Goal: Task Accomplishment & Management: Complete application form

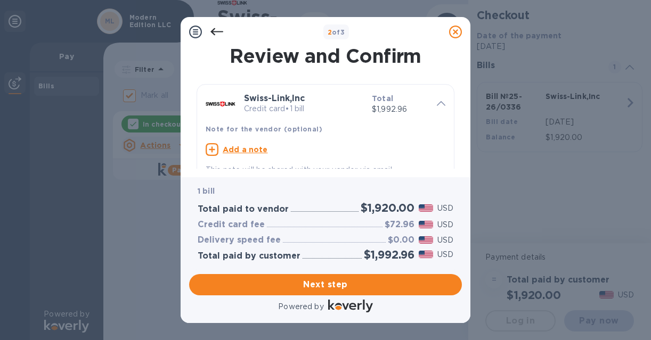
click at [218, 32] on icon at bounding box center [216, 32] width 13 height 13
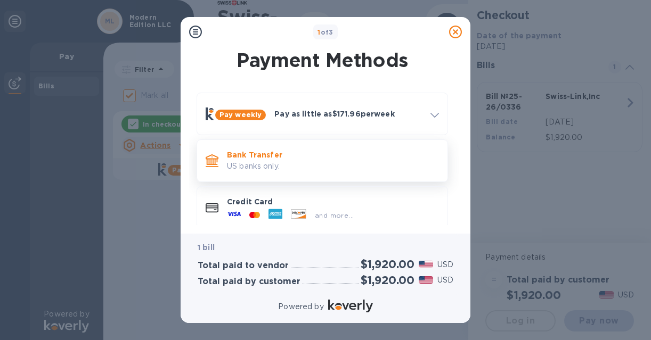
click at [308, 165] on p "US banks only." at bounding box center [333, 166] width 212 height 11
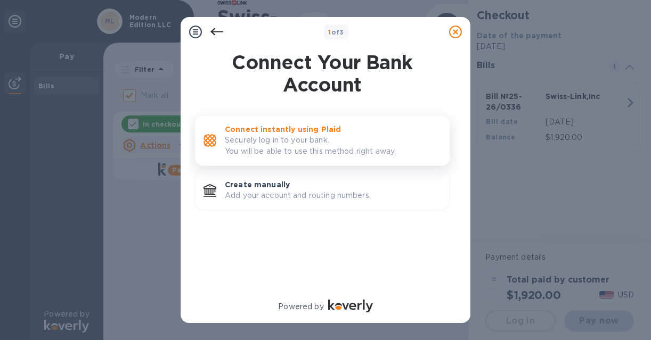
click at [312, 144] on p "Securely log in to your bank. You will be able to use this method right away." at bounding box center [333, 146] width 216 height 22
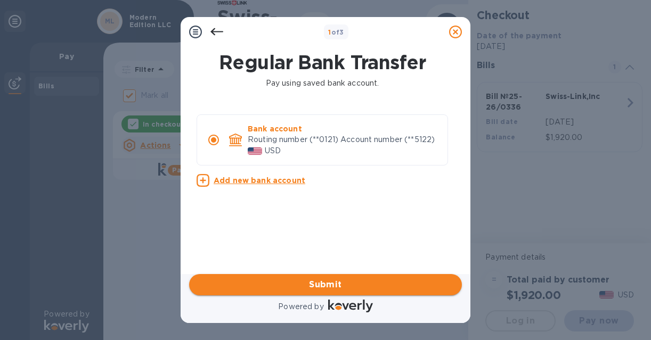
click at [319, 278] on span "Submit" at bounding box center [325, 284] width 256 height 13
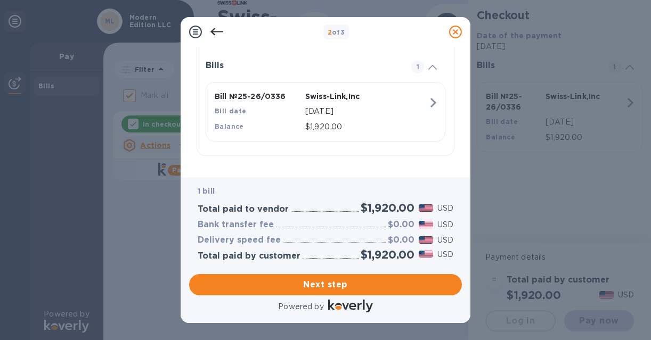
scroll to position [240, 0]
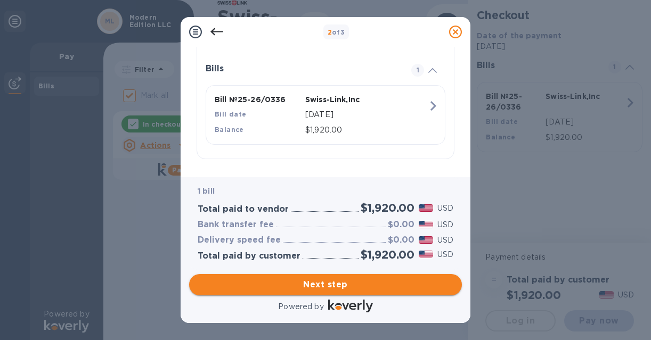
click at [299, 286] on span "Next step" at bounding box center [325, 284] width 256 height 13
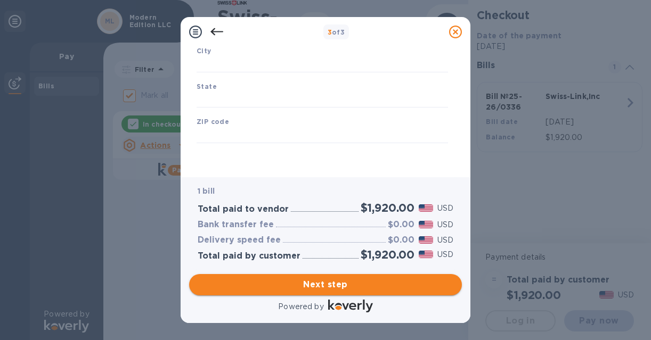
type input "[GEOGRAPHIC_DATA]"
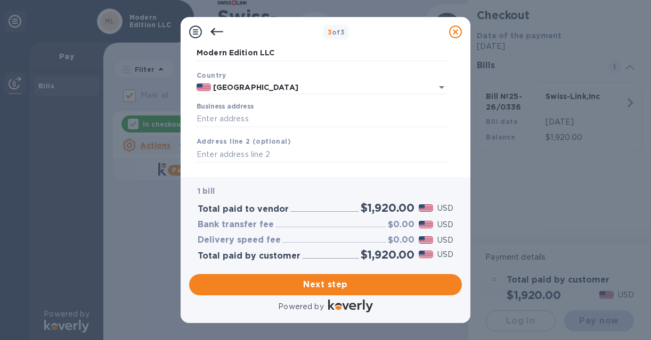
scroll to position [61, 0]
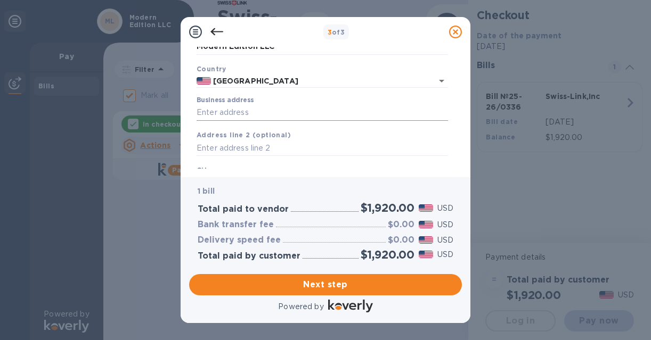
click at [254, 112] on input "Business address" at bounding box center [321, 113] width 251 height 16
click at [255, 113] on input "Business address" at bounding box center [321, 113] width 251 height 16
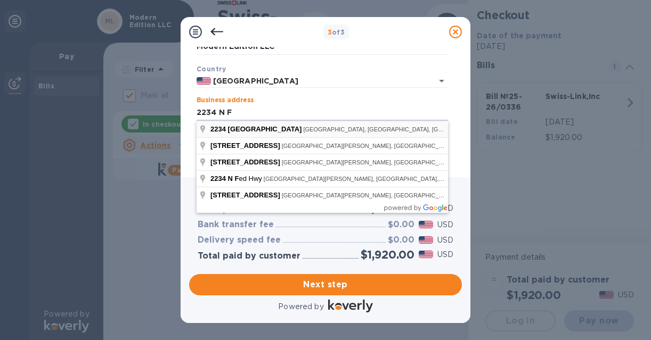
type input "[STREET_ADDRESS]"
type input "Boca Raton"
type input "FL"
type input "33431"
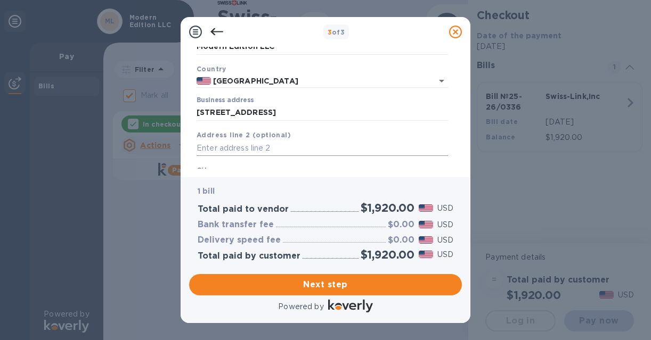
click at [259, 150] on input "text" at bounding box center [321, 149] width 251 height 16
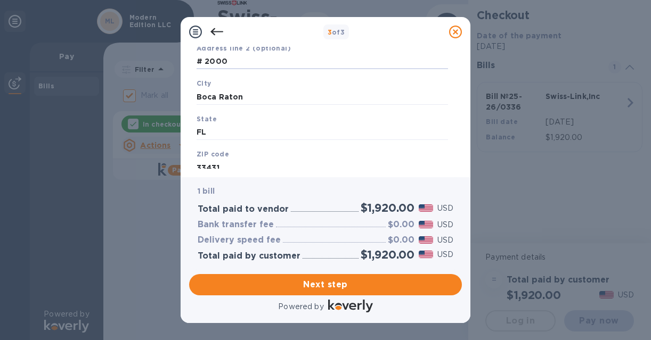
scroll to position [180, 0]
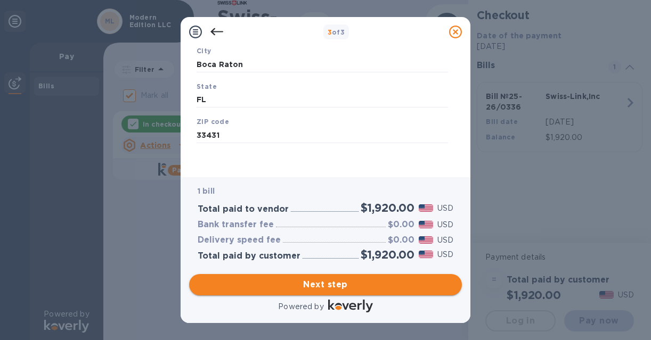
type input "# 2000"
click at [330, 279] on span "Next step" at bounding box center [325, 284] width 256 height 13
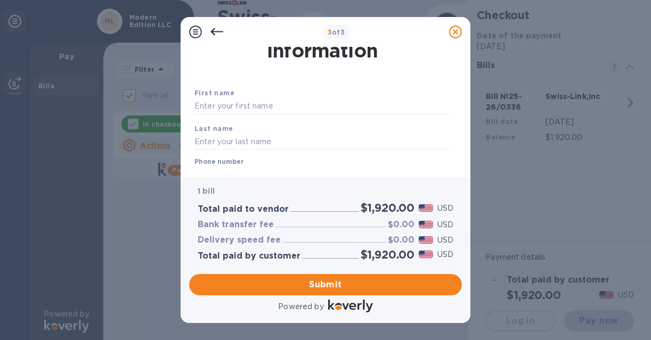
scroll to position [32, 0]
click at [233, 105] on input "text" at bounding box center [322, 102] width 256 height 16
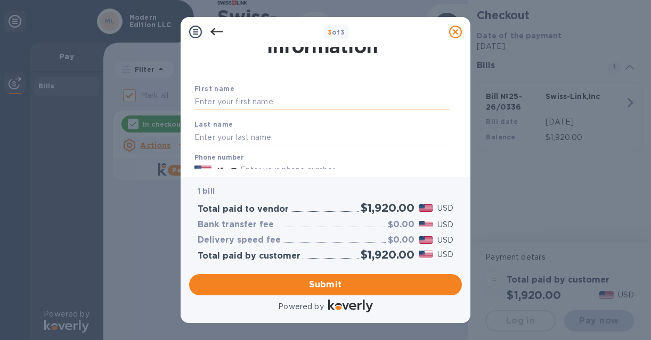
type input "[PERSON_NAME]"
type input "9548175984"
type input "[EMAIL_ADDRESS][DOMAIN_NAME]"
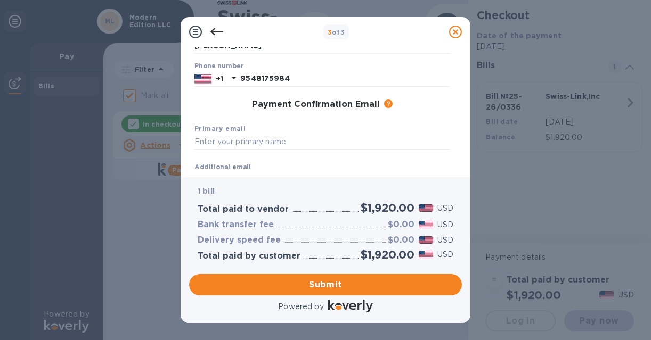
scroll to position [160, 0]
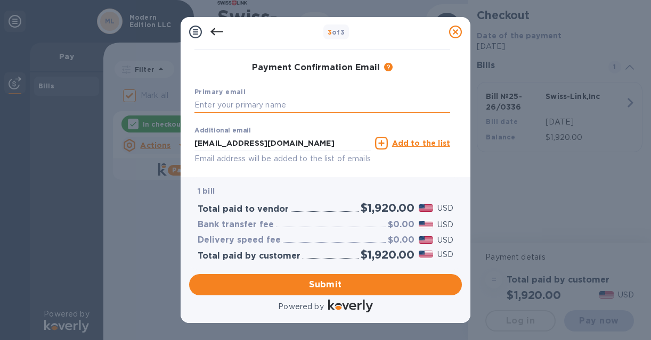
click at [262, 111] on input "text" at bounding box center [322, 105] width 256 height 16
drag, startPoint x: 301, startPoint y: 141, endPoint x: 170, endPoint y: 134, distance: 131.7
click at [169, 134] on div "3 of 3 Payment Contact Information First name [PERSON_NAME] Last name [PERSON_N…" at bounding box center [325, 170] width 651 height 340
click at [221, 105] on input "text" at bounding box center [322, 105] width 256 height 16
paste input "[EMAIL_ADDRESS][DOMAIN_NAME]"
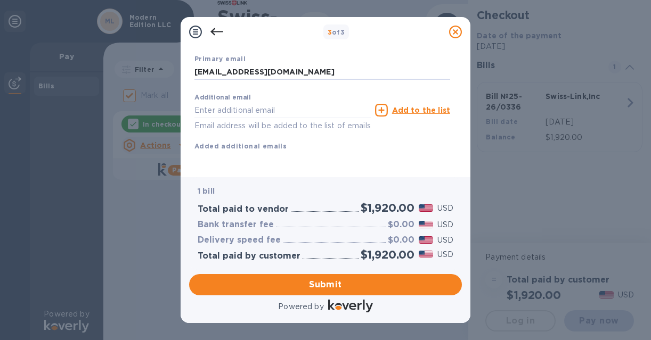
scroll to position [205, 0]
type input "[EMAIL_ADDRESS][DOMAIN_NAME]"
click at [312, 289] on span "Submit" at bounding box center [325, 284] width 256 height 13
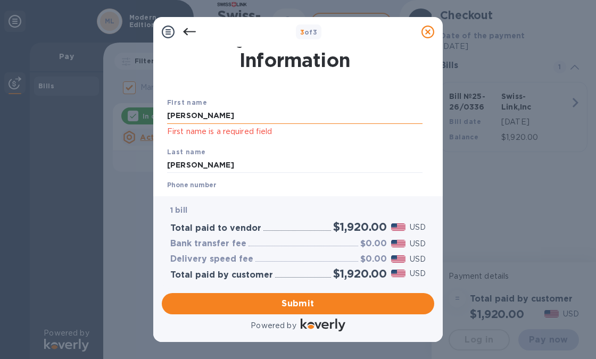
scroll to position [17, 0]
click at [218, 117] on input "[PERSON_NAME]" at bounding box center [295, 117] width 256 height 16
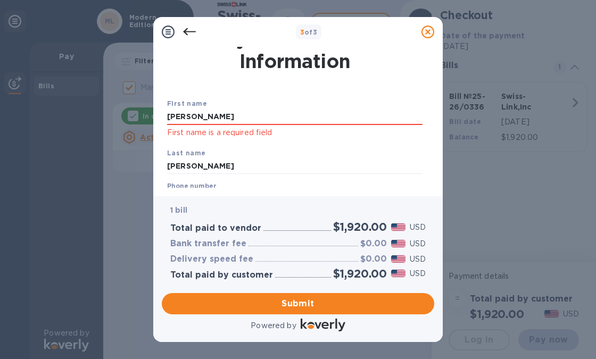
click at [325, 131] on p "First name is a required field" at bounding box center [295, 133] width 256 height 12
click at [240, 118] on input "[PERSON_NAME]" at bounding box center [295, 117] width 256 height 16
type input "[PERSON_NAME]"
click at [368, 157] on div "Last name [PERSON_NAME]" at bounding box center [295, 161] width 264 height 36
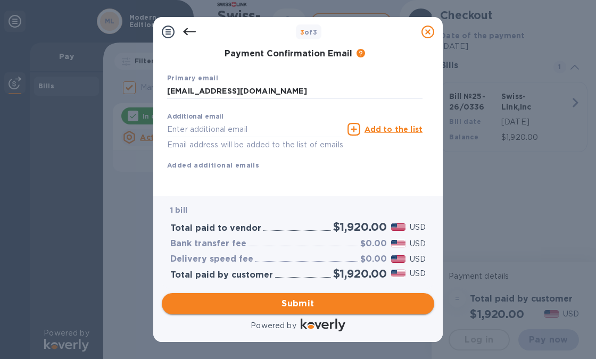
click at [322, 299] on span "Submit" at bounding box center [298, 304] width 256 height 13
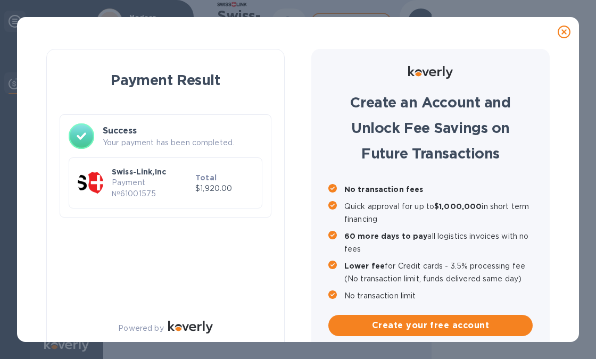
scroll to position [13, 0]
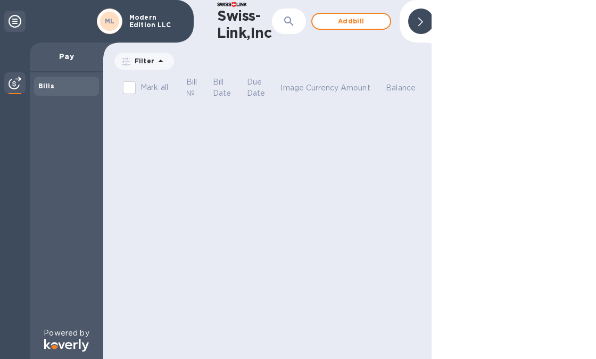
click at [36, 93] on div "Bills" at bounding box center [66, 86] width 65 height 19
click at [10, 90] on div at bounding box center [14, 83] width 21 height 23
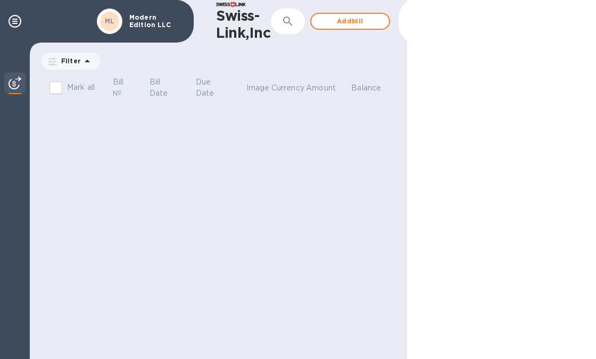
click at [56, 71] on div "Filter Amount" at bounding box center [218, 63] width 377 height 24
click at [67, 63] on p "Filter" at bounding box center [69, 60] width 24 height 9
drag, startPoint x: 110, startPoint y: 213, endPoint x: 110, endPoint y: 204, distance: 8.5
click at [110, 212] on div "Swiss-Link,Inc ​ Add bill Filter Amount Mark all Bill № Bill Date Due Date Imag…" at bounding box center [218, 179] width 377 height 359
click at [70, 54] on div "Filter" at bounding box center [71, 61] width 60 height 17
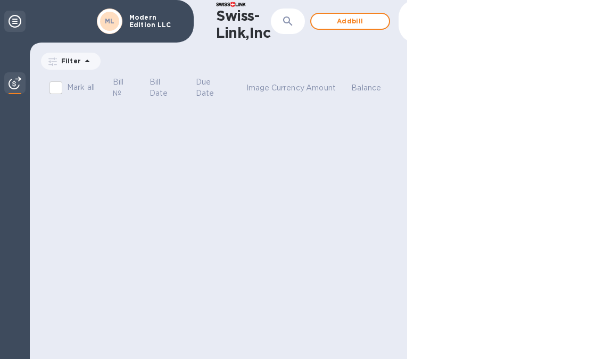
click at [19, 24] on icon at bounding box center [15, 21] width 13 height 13
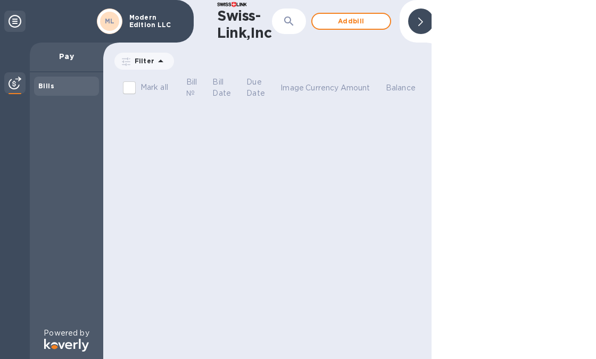
click at [19, 85] on img at bounding box center [15, 83] width 13 height 13
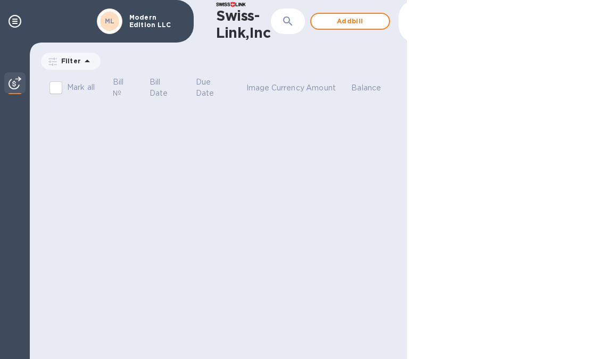
click at [19, 85] on img at bounding box center [15, 83] width 13 height 13
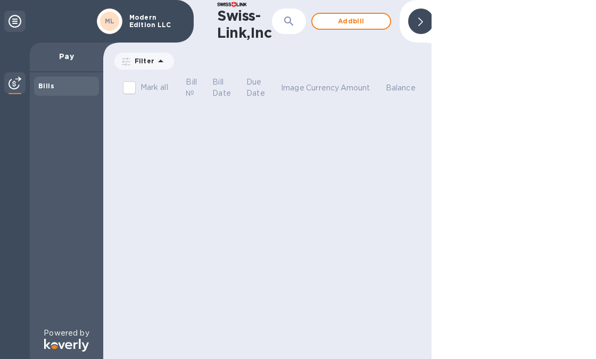
click at [427, 29] on div at bounding box center [421, 22] width 26 height 26
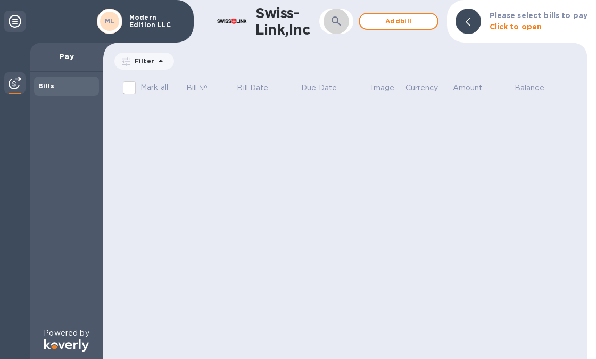
click at [343, 19] on icon "button" at bounding box center [336, 21] width 13 height 13
click at [536, 27] on b "Click to open" at bounding box center [516, 26] width 53 height 9
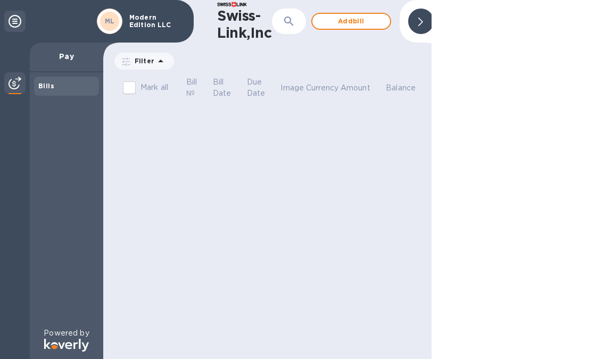
click at [128, 89] on input "Mark all" at bounding box center [129, 88] width 22 height 22
click at [131, 90] on input "Mark all" at bounding box center [129, 88] width 22 height 22
checkbox input "false"
click at [154, 61] on icon at bounding box center [160, 61] width 13 height 13
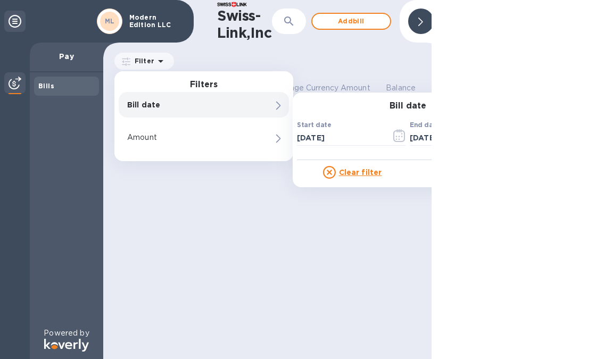
click at [178, 103] on p "Bill date" at bounding box center [185, 105] width 117 height 11
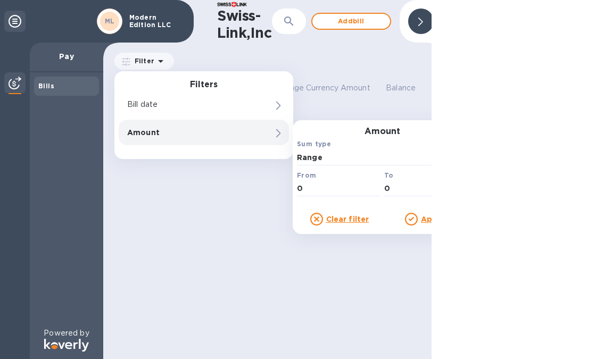
click at [349, 214] on p "Clear filter" at bounding box center [347, 219] width 43 height 11
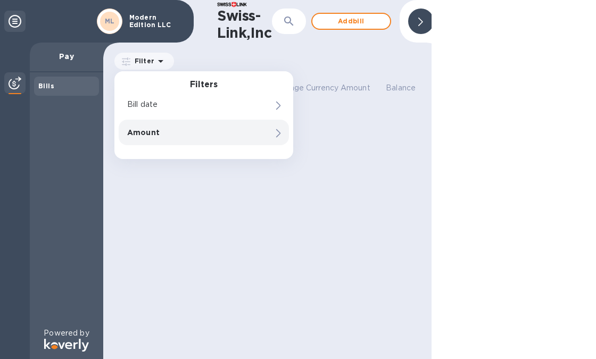
click at [261, 142] on div "Amount" at bounding box center [204, 133] width 170 height 26
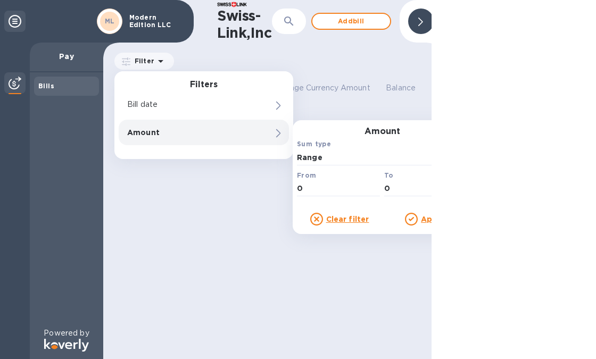
click at [427, 220] on u "Apply" at bounding box center [432, 219] width 23 height 9
click at [307, 248] on div "Swiss-Link,Inc ​ Add bill Filter Filters Bill date Amount Amount Sum type Range…" at bounding box center [267, 179] width 328 height 359
